Goal: Transaction & Acquisition: Download file/media

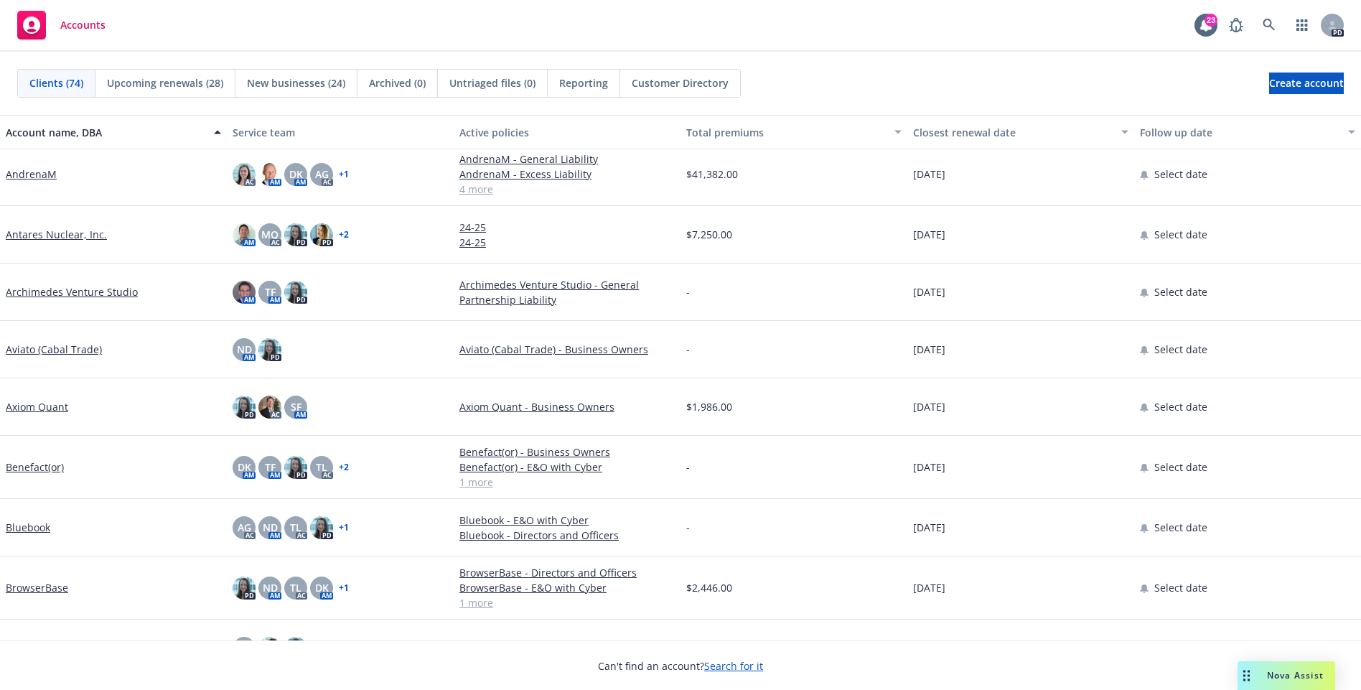
scroll to position [349, 0]
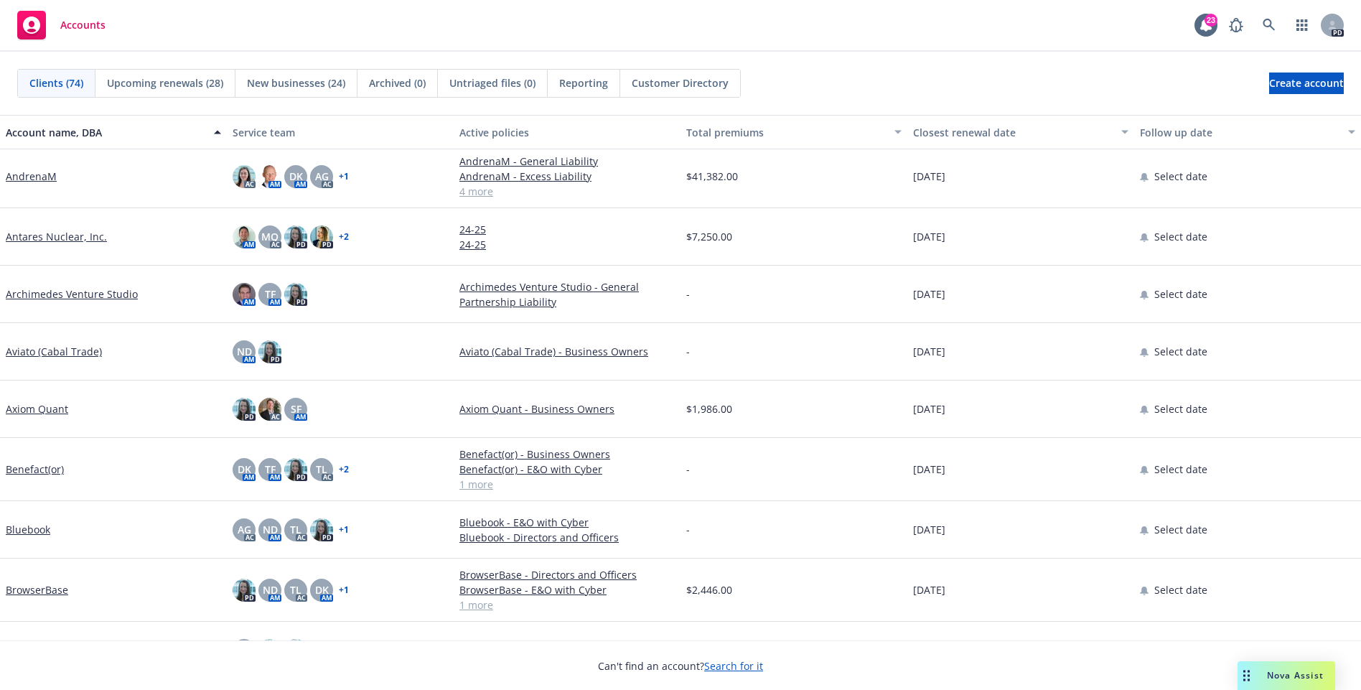
click at [46, 177] on link "AndrenaM" at bounding box center [31, 176] width 51 height 15
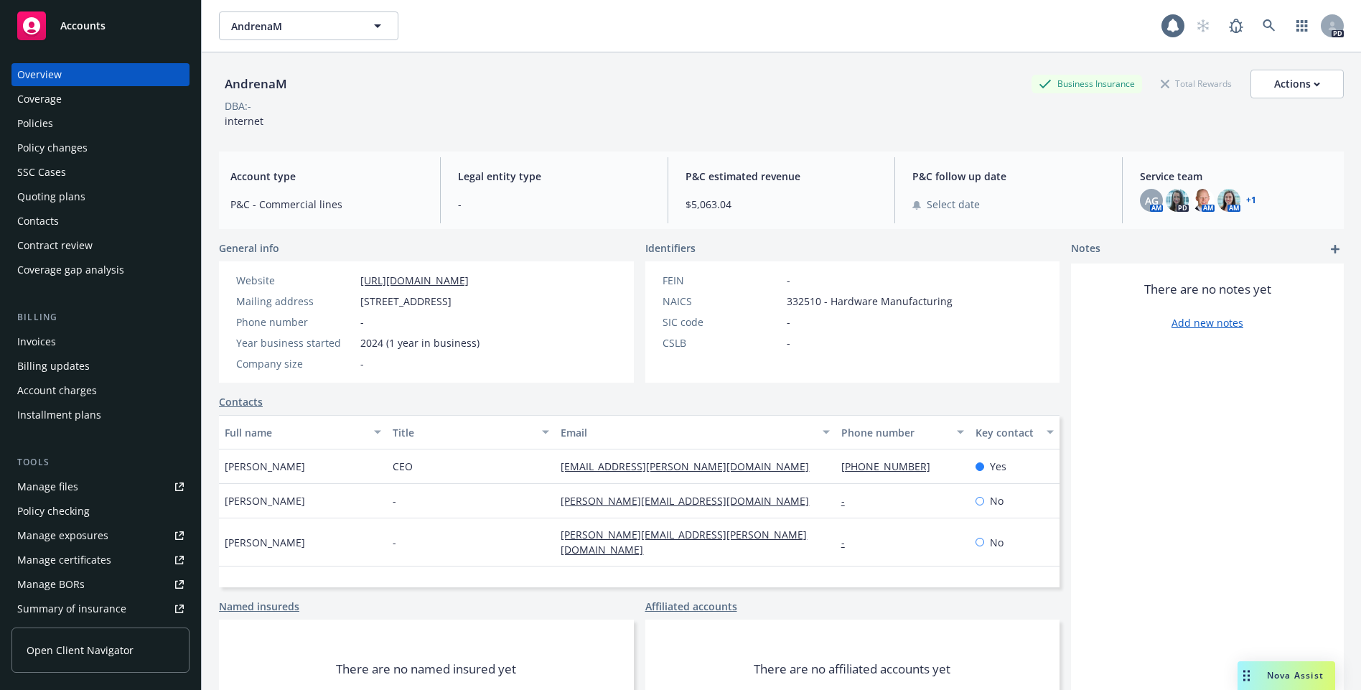
click at [72, 123] on div "Policies" at bounding box center [100, 123] width 166 height 23
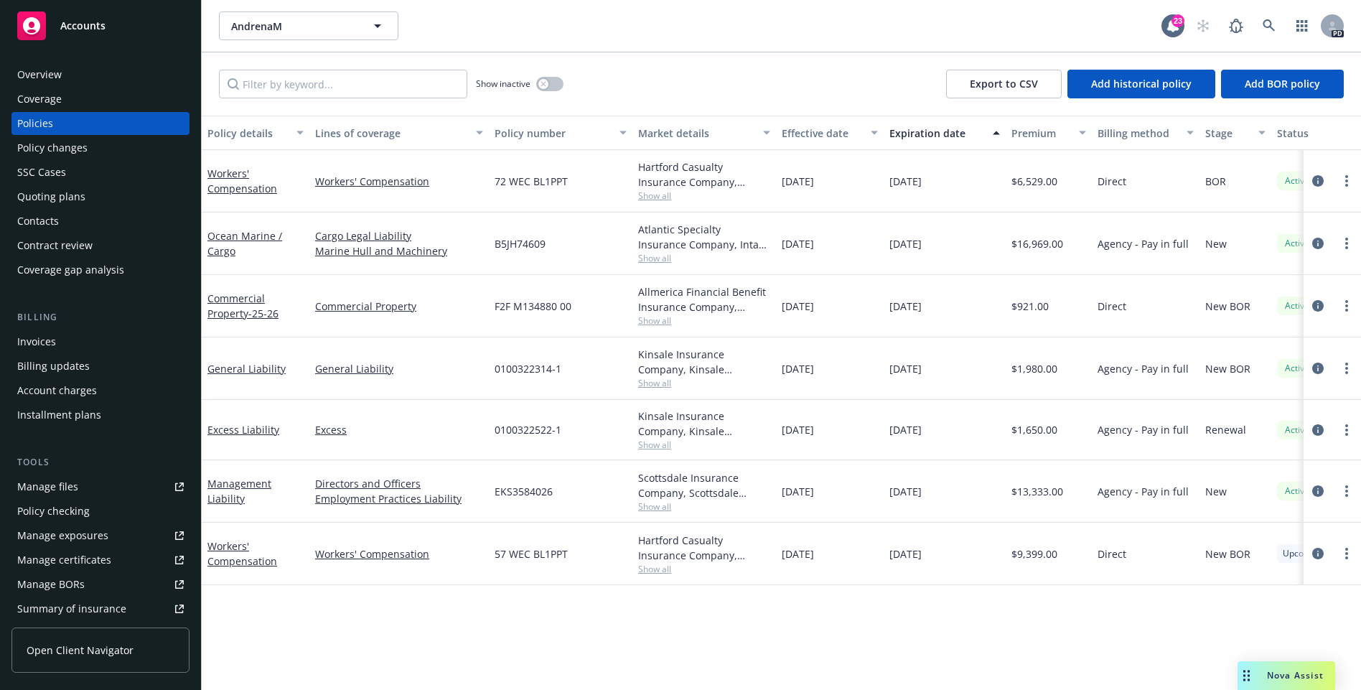
click at [657, 196] on span "Show all" at bounding box center [704, 195] width 132 height 12
click at [405, 649] on div "Policy details Lines of coverage Policy number Market details Effective date Ex…" at bounding box center [781, 403] width 1159 height 575
click at [70, 656] on span "Open Client Navigator" at bounding box center [80, 649] width 107 height 15
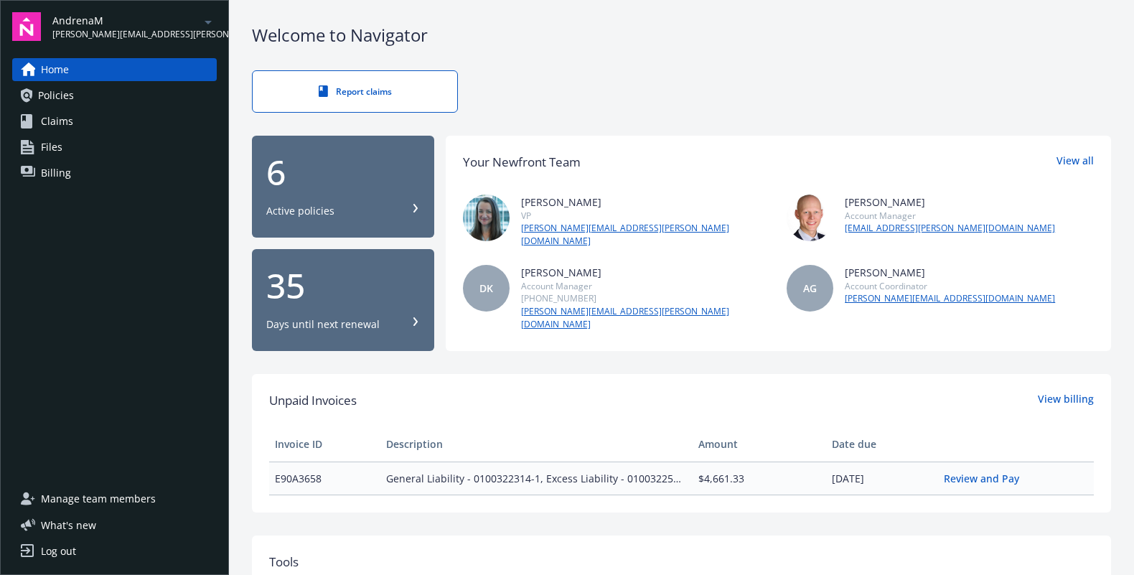
click at [71, 100] on span "Policies" at bounding box center [56, 95] width 36 height 23
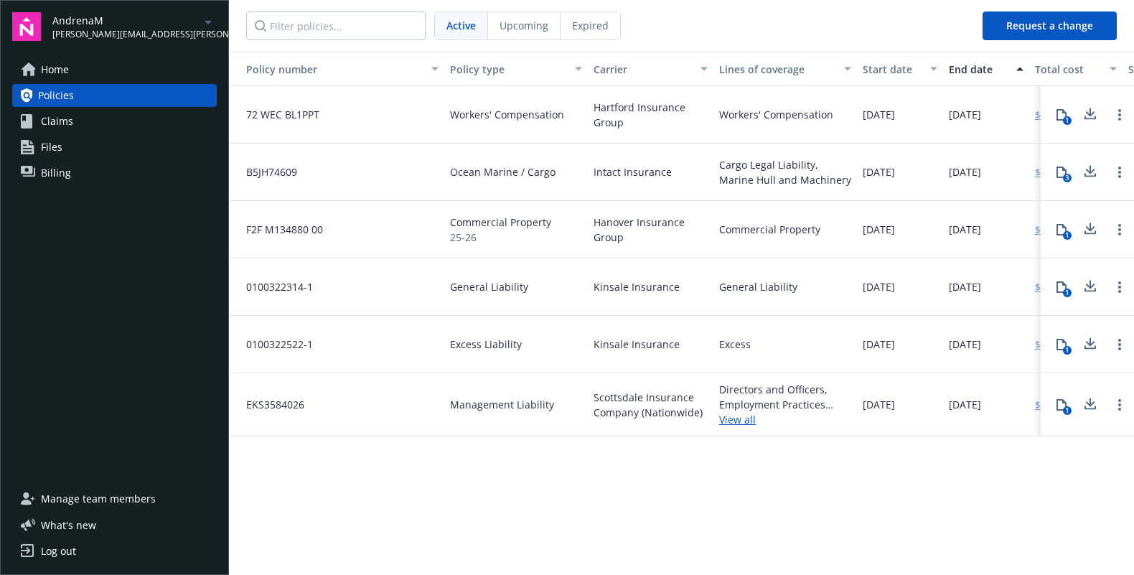
click at [100, 33] on span "[PERSON_NAME][EMAIL_ADDRESS][PERSON_NAME][DOMAIN_NAME]" at bounding box center [125, 34] width 147 height 13
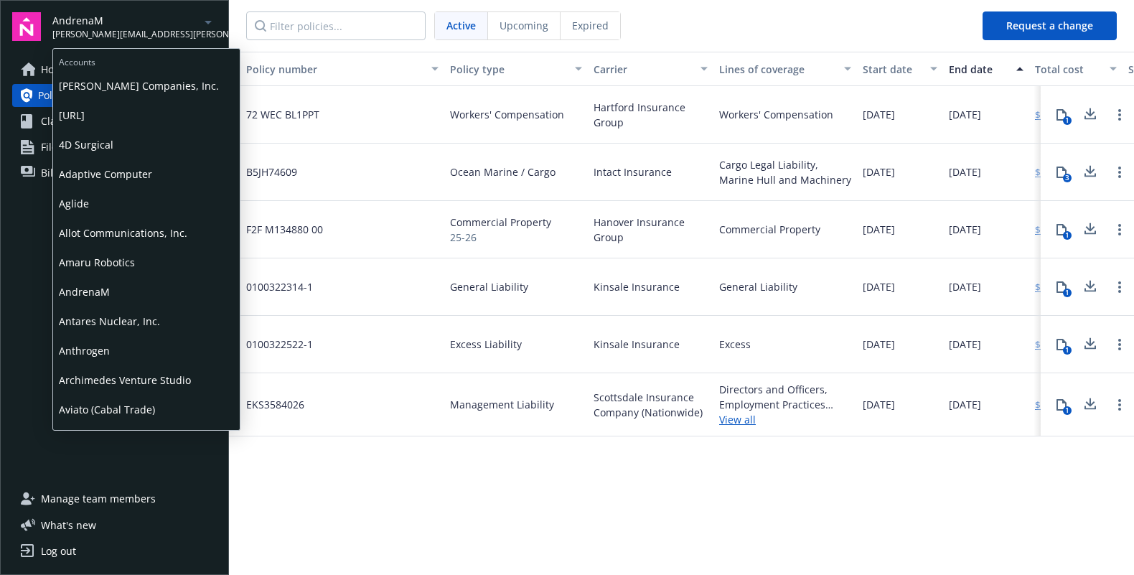
click at [103, 25] on span "AndrenaM" at bounding box center [125, 20] width 147 height 15
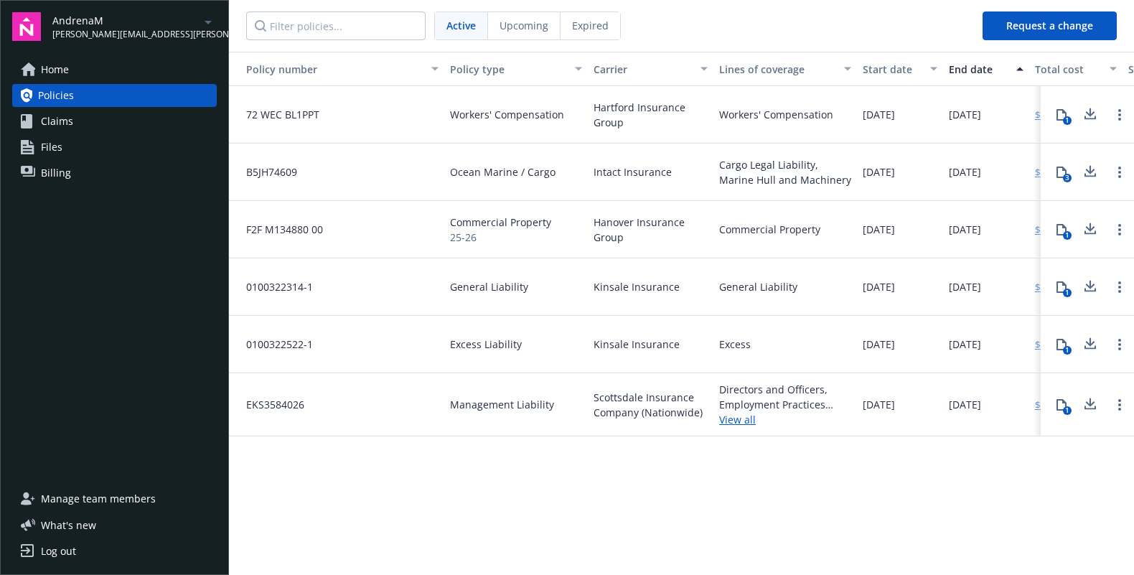
click at [52, 146] on span "Files" at bounding box center [52, 147] width 22 height 23
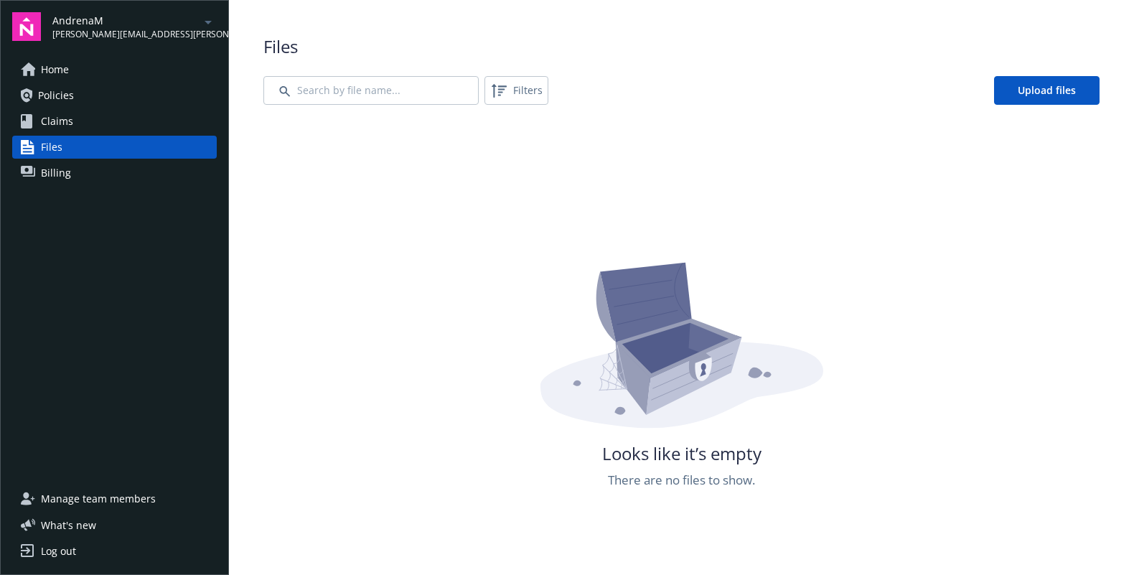
click at [49, 96] on span "Policies" at bounding box center [56, 95] width 36 height 23
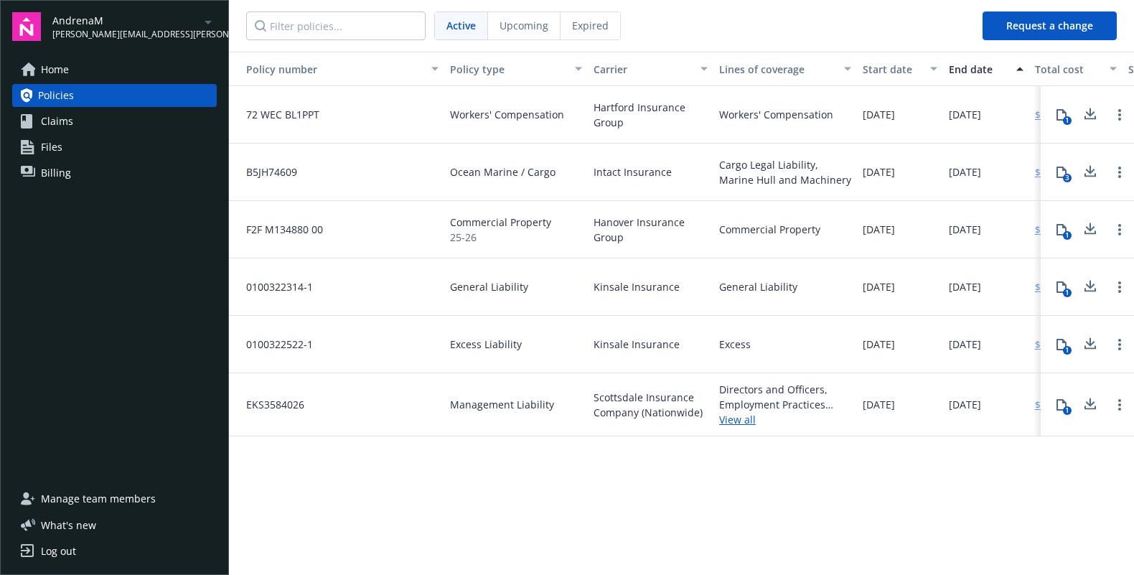
click at [1092, 118] on icon at bounding box center [1089, 114] width 17 height 18
